Goal: Find specific page/section: Find specific page/section

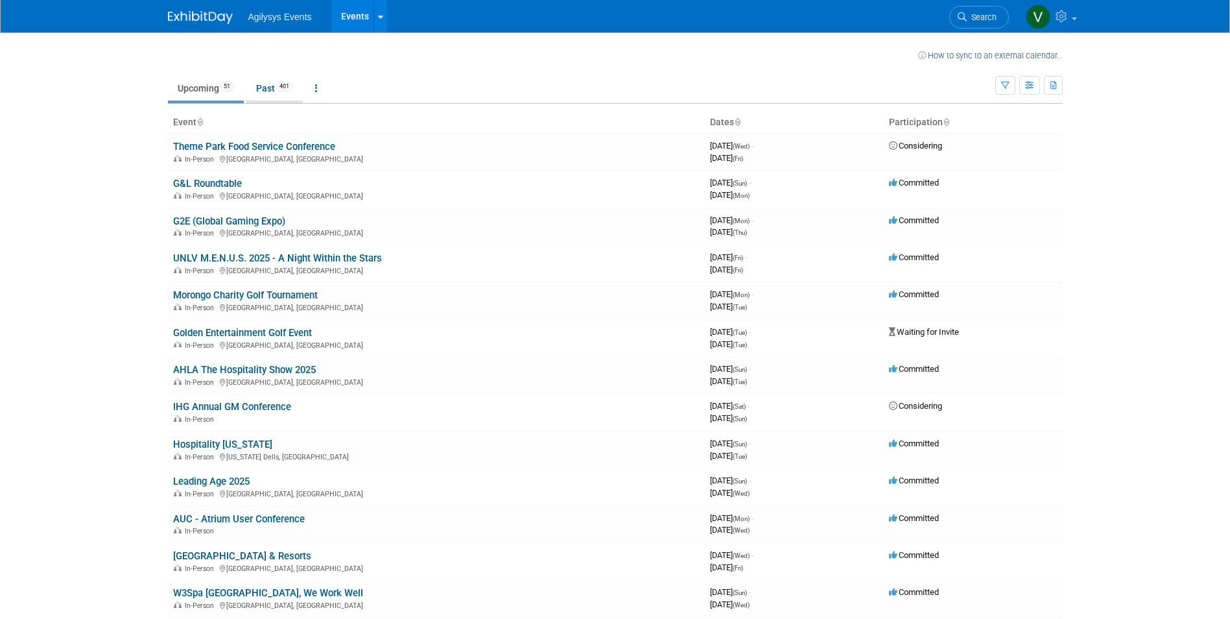
click at [270, 91] on link "Past 401" at bounding box center [274, 88] width 56 height 25
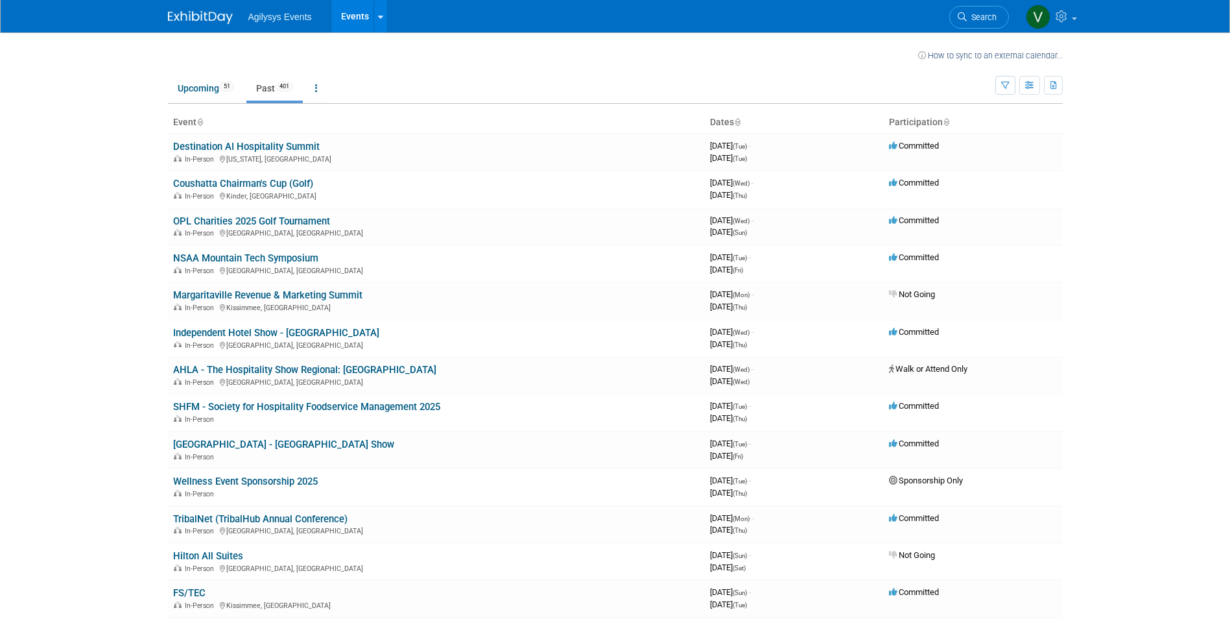
click at [64, 359] on body "Agilysys Events Events Recently Viewed Events: CIO Summit - Hospitality Upgrade…" at bounding box center [615, 309] width 1230 height 619
drag, startPoint x: 211, startPoint y: 91, endPoint x: 220, endPoint y: 97, distance: 10.8
click at [212, 91] on link "Upcoming 51" at bounding box center [206, 88] width 76 height 25
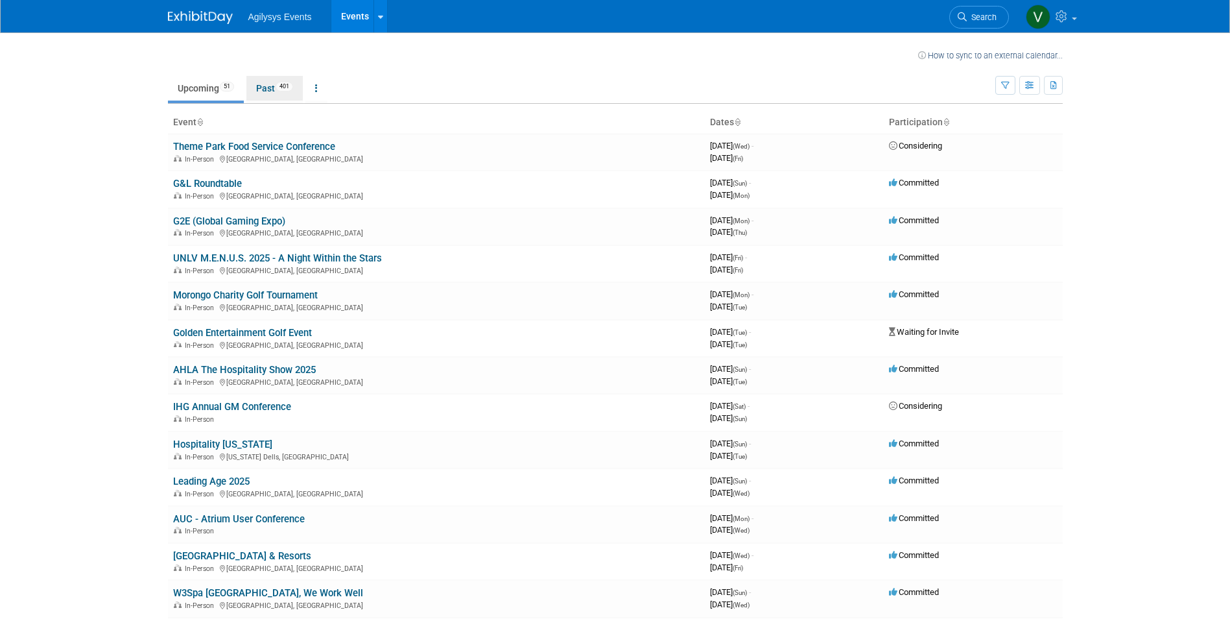
click at [260, 84] on link "Past 401" at bounding box center [274, 88] width 56 height 25
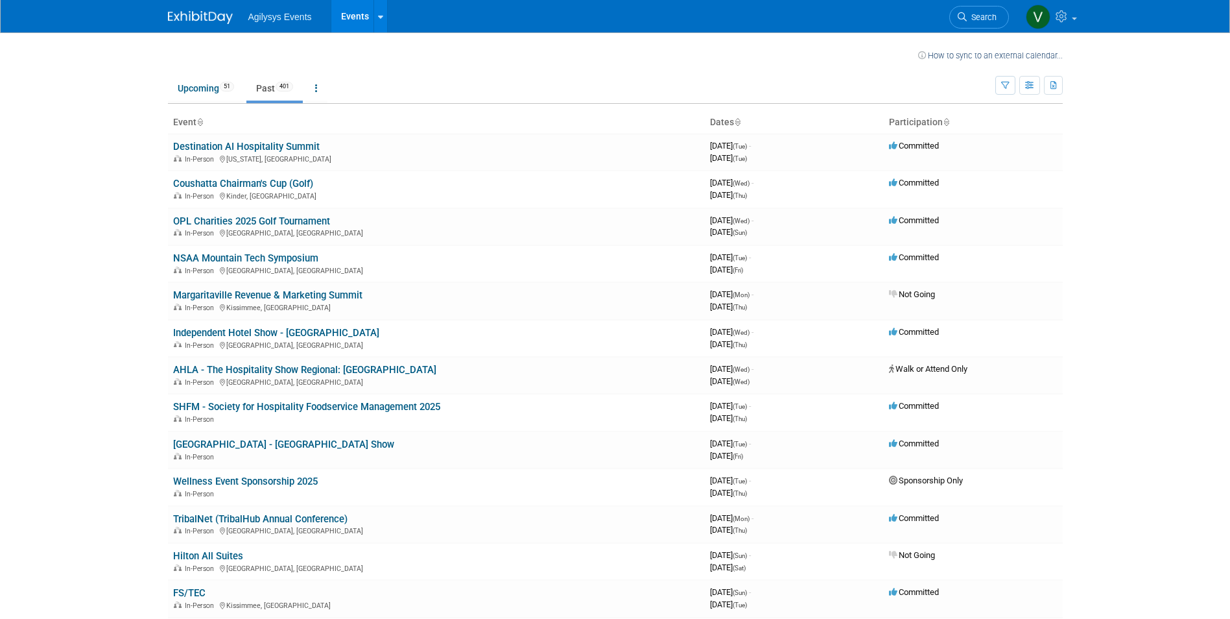
click at [94, 322] on body "Agilysys Events Events Recently Viewed Events: CIO Summit - Hospitality Upgrade…" at bounding box center [615, 309] width 1230 height 619
